Goal: Navigation & Orientation: Find specific page/section

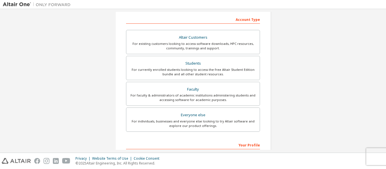
scroll to position [147, 0]
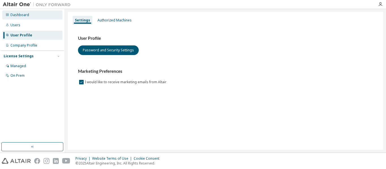
click at [47, 17] on div "Dashboard" at bounding box center [32, 14] width 60 height 9
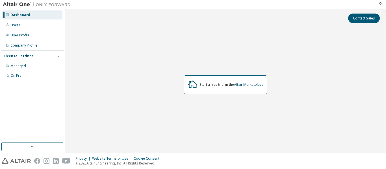
drag, startPoint x: 53, startPoint y: 51, endPoint x: 54, endPoint y: 55, distance: 4.6
click at [54, 55] on div "License Settings Managed On Prem" at bounding box center [32, 66] width 63 height 30
click at [54, 55] on div "License Settings" at bounding box center [32, 56] width 57 height 5
click at [39, 34] on div "User Profile" at bounding box center [32, 35] width 60 height 9
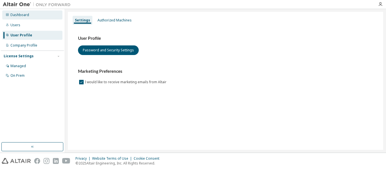
click at [18, 13] on div "Dashboard" at bounding box center [19, 15] width 19 height 5
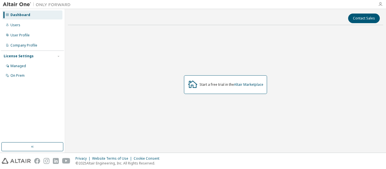
click at [379, 3] on icon "button" at bounding box center [380, 4] width 5 height 5
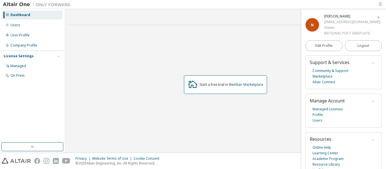
scroll to position [8, 0]
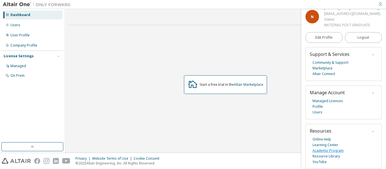
click at [334, 150] on link "Academic Program" at bounding box center [328, 151] width 31 height 6
click at [27, 33] on div "User Profile" at bounding box center [19, 35] width 19 height 5
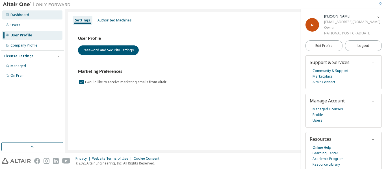
click at [41, 18] on div "Dashboard" at bounding box center [32, 14] width 60 height 9
